Goal: Task Accomplishment & Management: Use online tool/utility

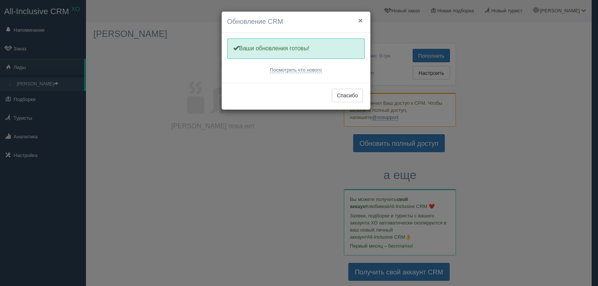
click at [359, 22] on font "×" at bounding box center [360, 20] width 4 height 9
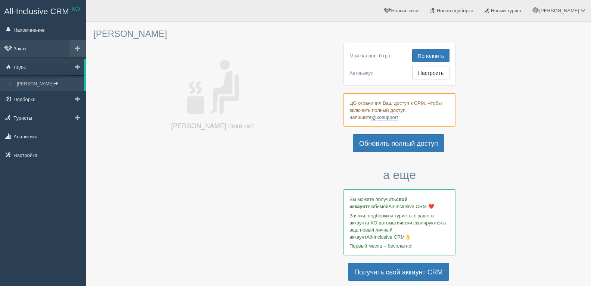
click at [37, 48] on link "Заказ" at bounding box center [43, 48] width 86 height 16
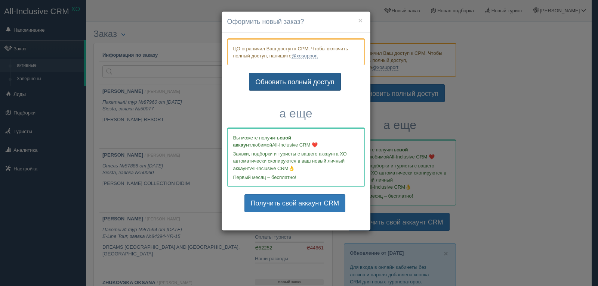
click at [330, 81] on font "Обновить полный доступ" at bounding box center [294, 81] width 79 height 7
click at [359, 19] on font "×" at bounding box center [360, 20] width 4 height 9
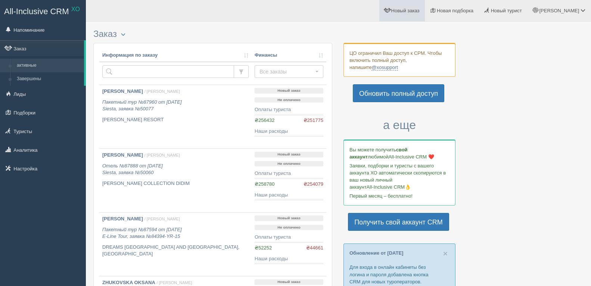
click at [420, 10] on font "Новый заказ" at bounding box center [405, 11] width 28 height 6
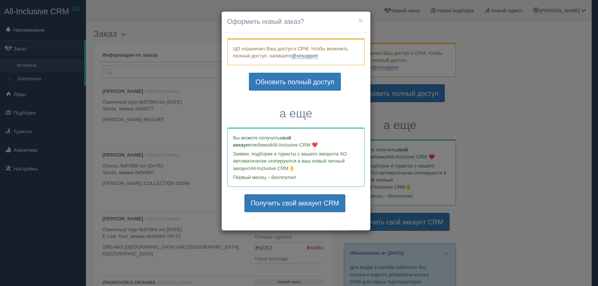
click at [307, 56] on font "@xosupport" at bounding box center [304, 56] width 26 height 6
click at [360, 19] on font "×" at bounding box center [360, 20] width 4 height 9
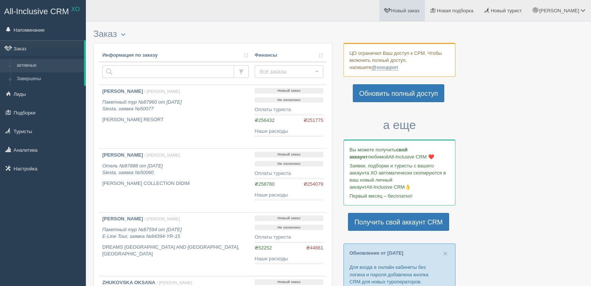
click at [420, 10] on font "Новый заказ" at bounding box center [405, 11] width 28 height 6
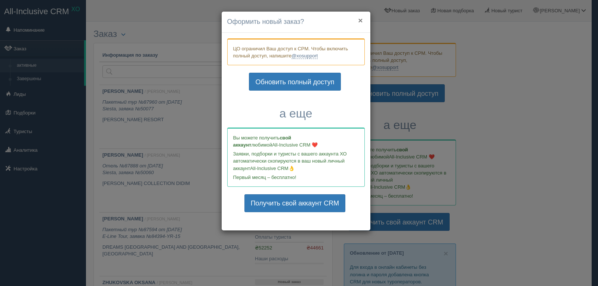
click at [360, 21] on font "×" at bounding box center [360, 20] width 4 height 9
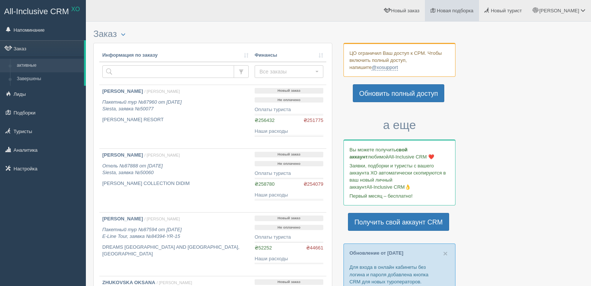
click at [471, 13] on font "Новая подборка" at bounding box center [455, 11] width 37 height 6
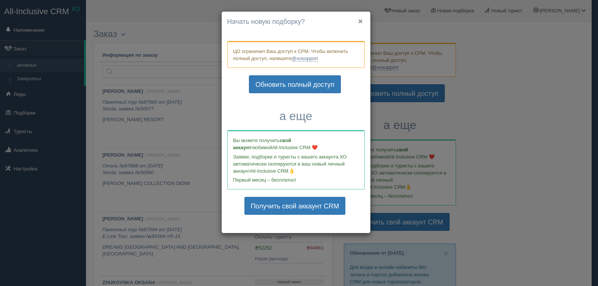
click at [360, 20] on font "×" at bounding box center [360, 21] width 4 height 9
